Goal: Task Accomplishment & Management: Use online tool/utility

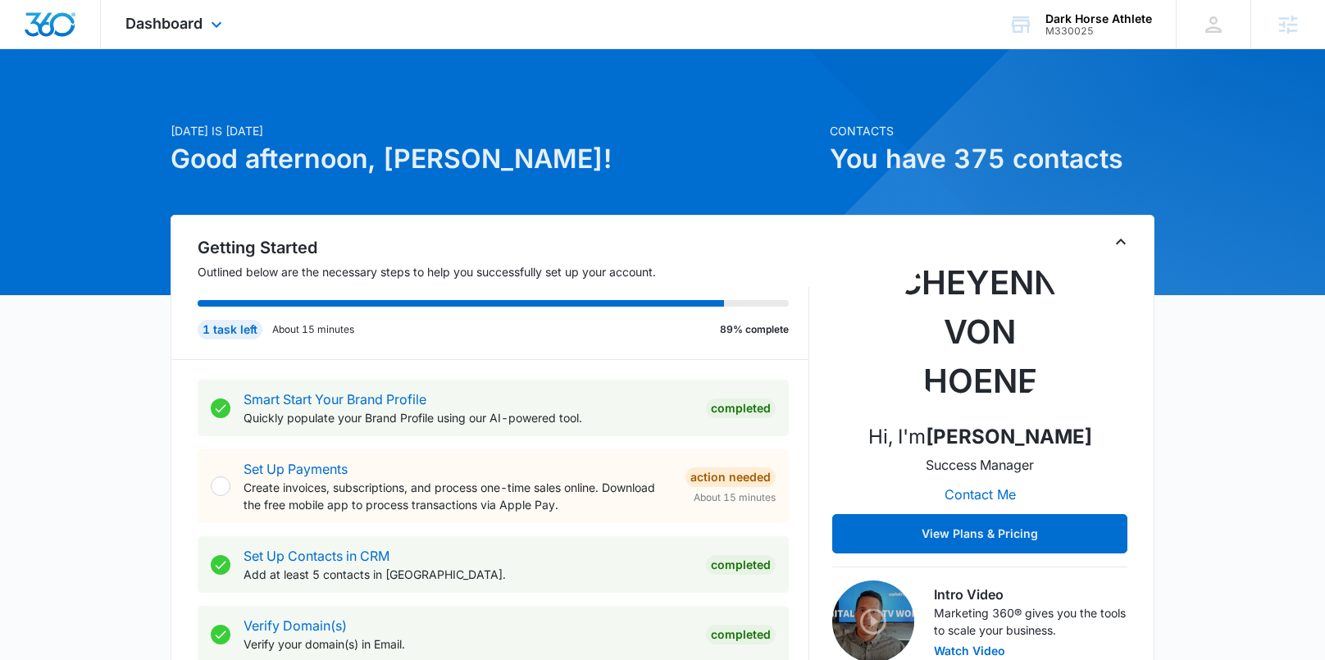
click at [201, 31] on span "Dashboard" at bounding box center [163, 23] width 77 height 17
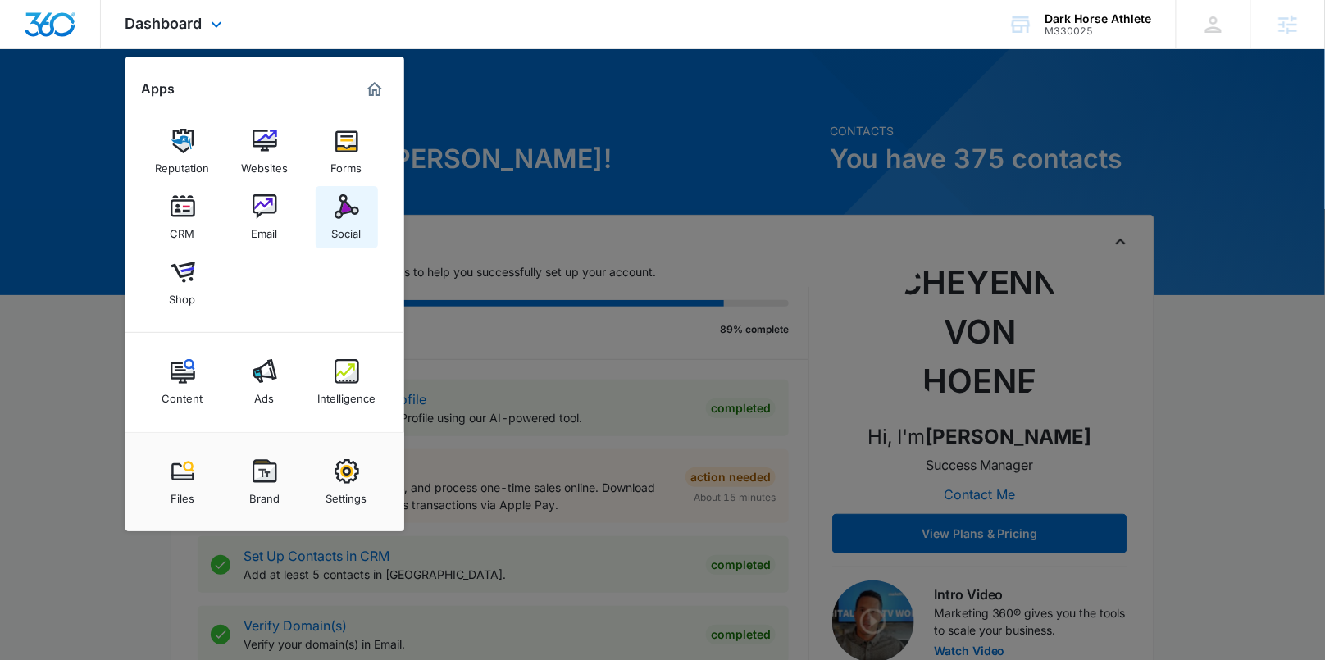
click at [353, 214] on img at bounding box center [347, 206] width 25 height 25
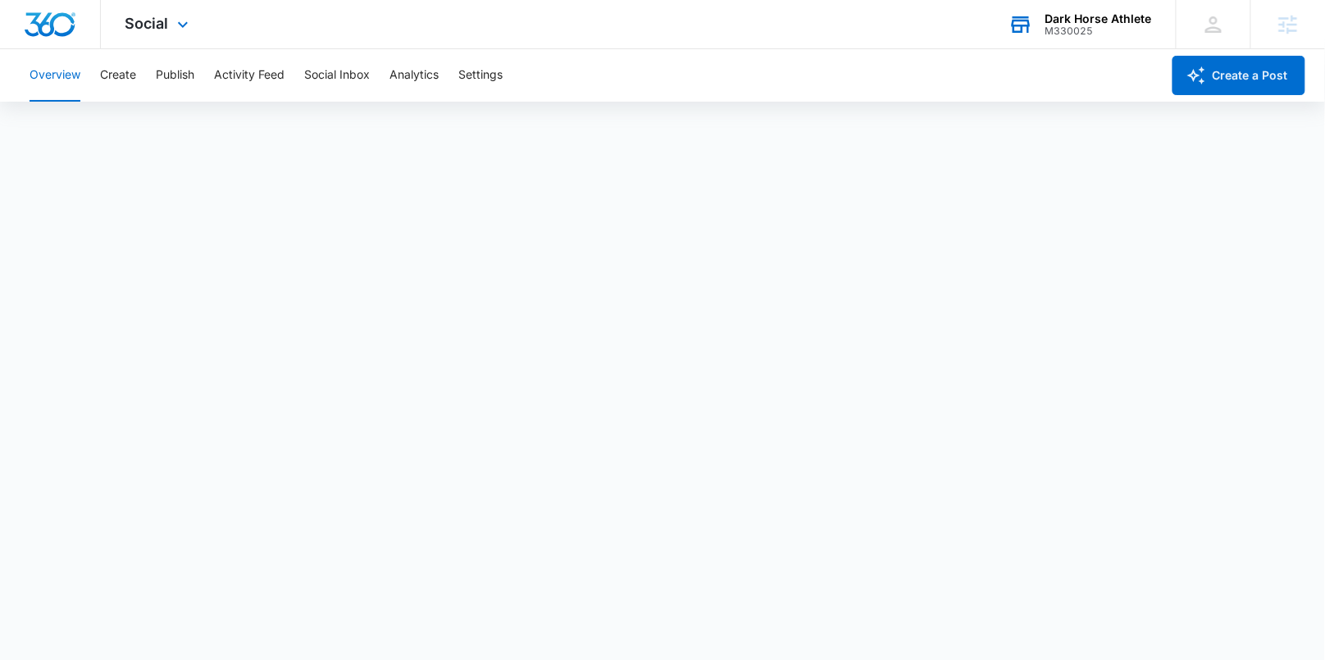
scroll to position [5, 0]
click at [125, 80] on button "Create" at bounding box center [118, 75] width 36 height 52
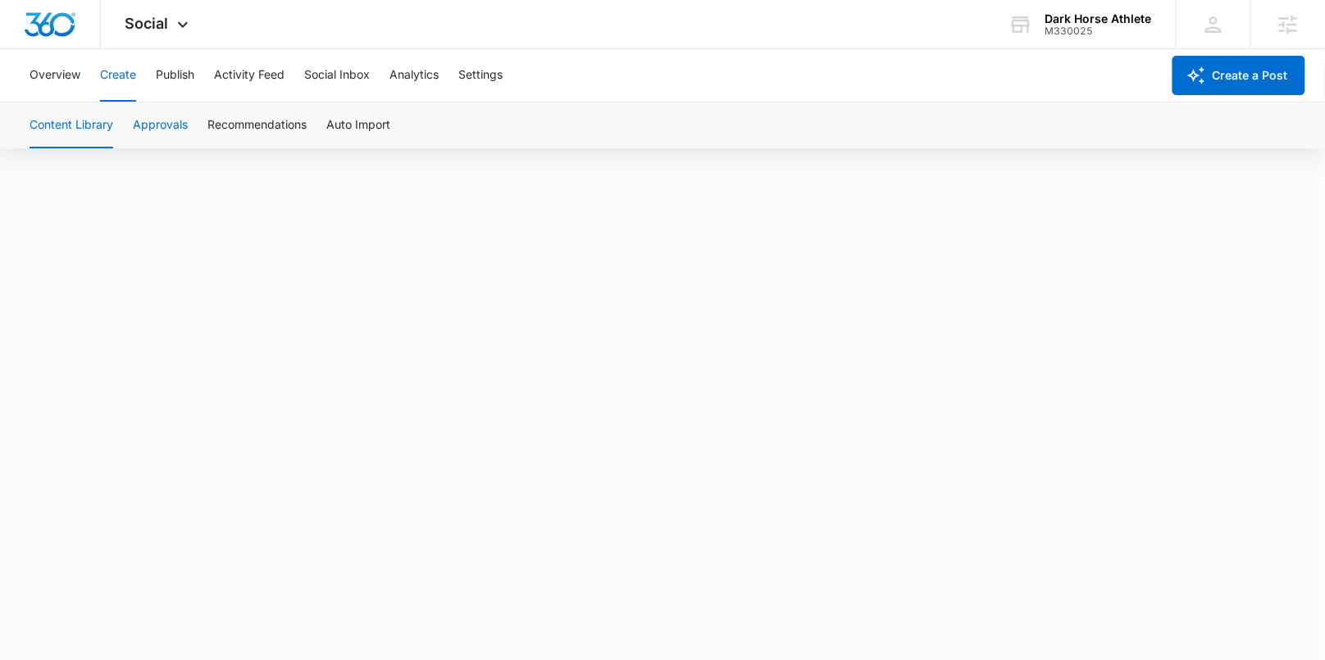
click at [157, 125] on button "Approvals" at bounding box center [160, 126] width 55 height 46
